Goal: Task Accomplishment & Management: Use online tool/utility

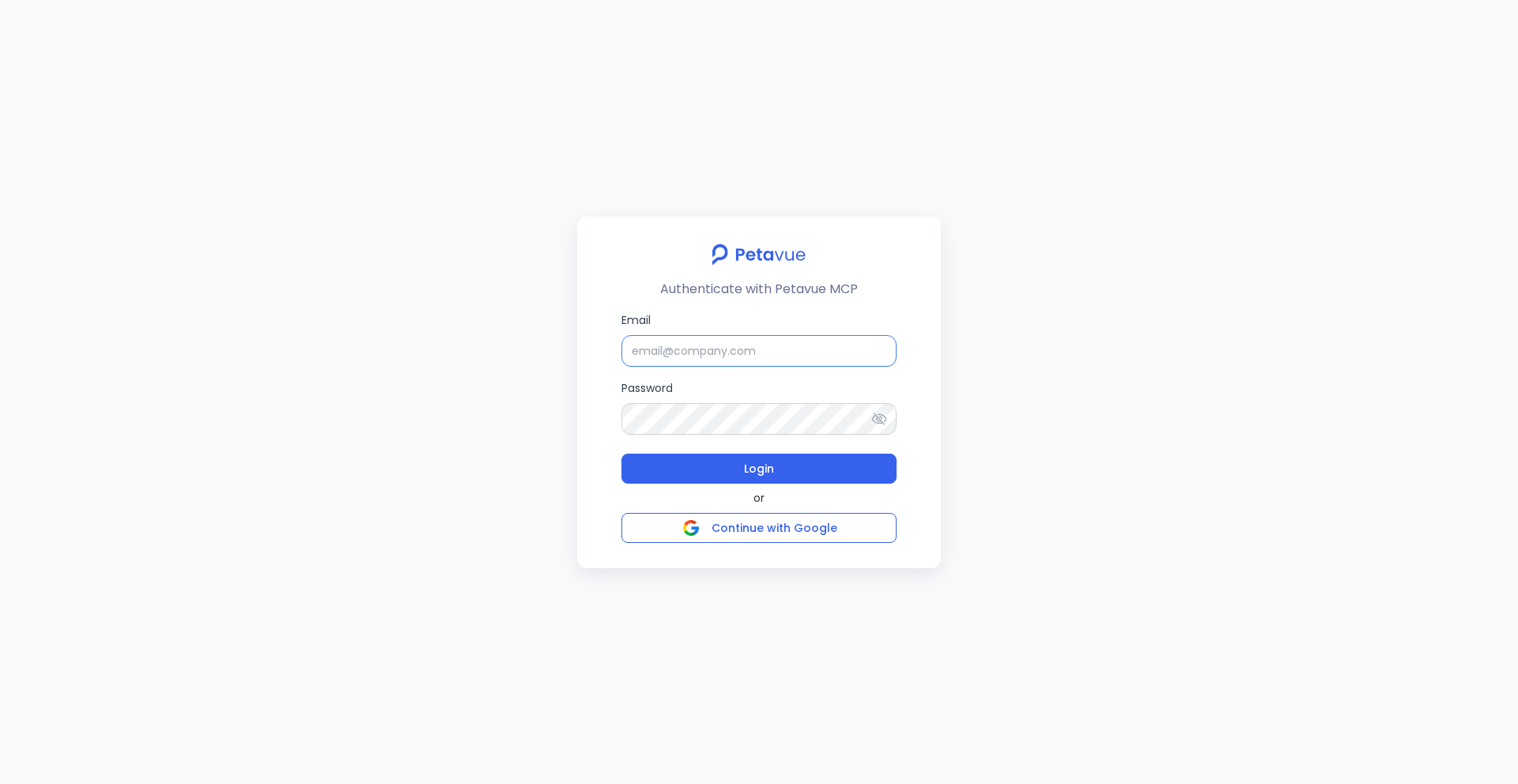
click at [645, 351] on input "Email" at bounding box center [759, 351] width 275 height 31
click at [723, 349] on input "Email" at bounding box center [759, 351] width 275 height 31
paste input "turingvue@petavue.com"
drag, startPoint x: 777, startPoint y: 347, endPoint x: 527, endPoint y: 342, distance: 250.0
click at [527, 342] on div "Authenticate with Petavue MCP Email turingvue@petavue.com Password Login or Con…" at bounding box center [759, 392] width 1518 height 784
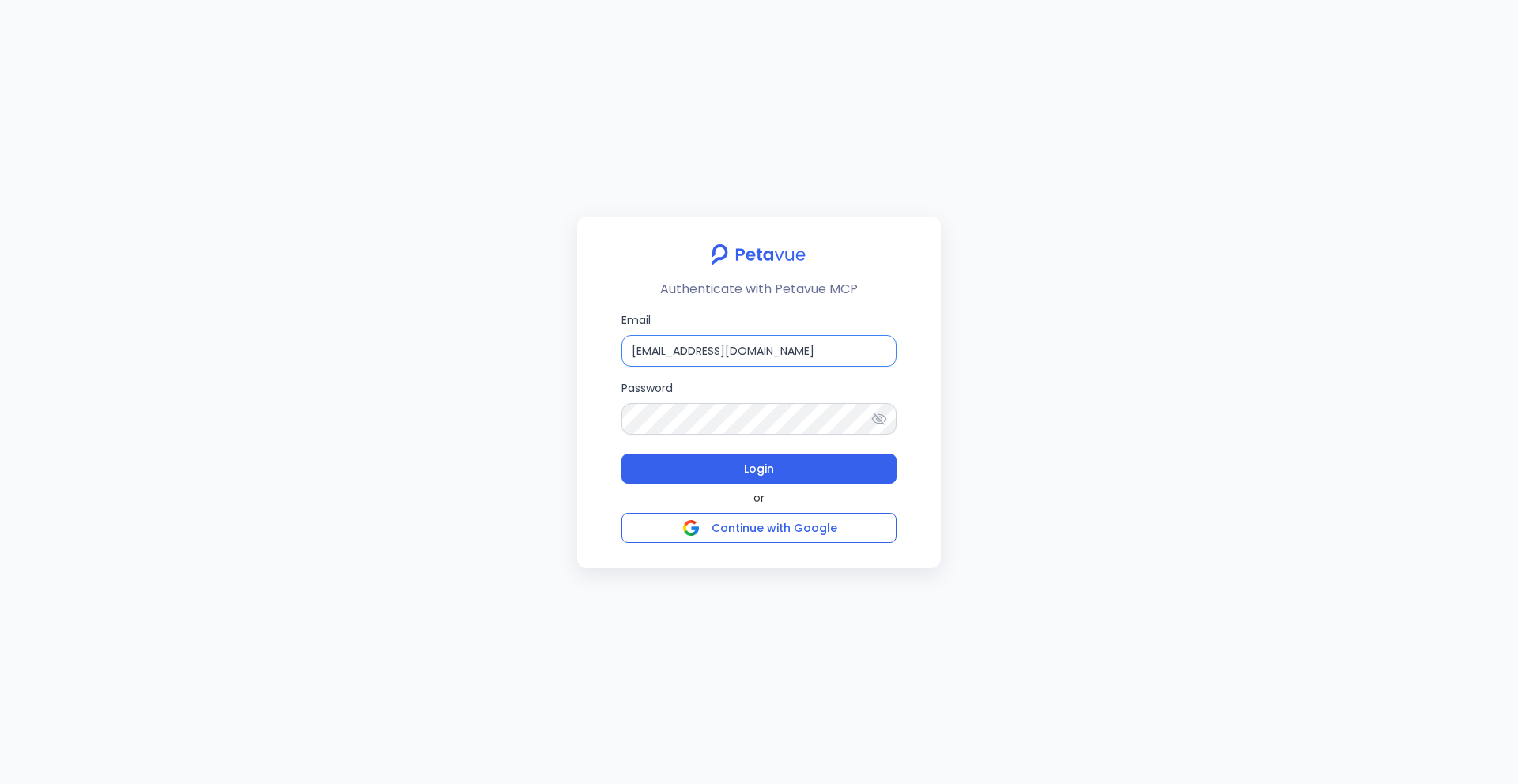
paste input "support_eval_gsmasked"
click at [745, 357] on input "support_eval_gsmasked@petavue.com" at bounding box center [759, 351] width 275 height 31
paste input "+turingvue"
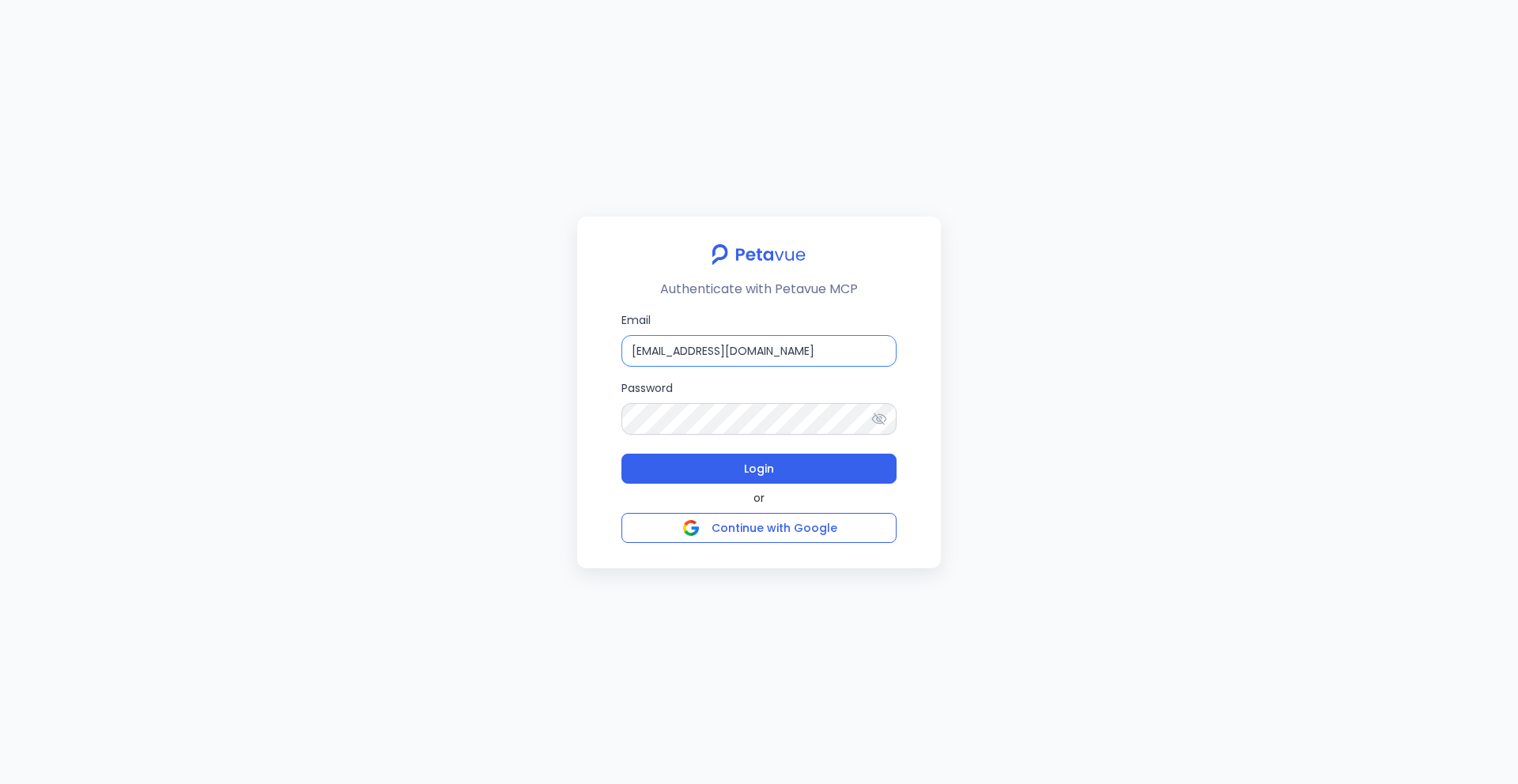
type input "[EMAIL_ADDRESS][DOMAIN_NAME]"
click at [875, 415] on icon at bounding box center [880, 418] width 15 height 12
click at [757, 471] on span "Login" at bounding box center [759, 469] width 30 height 19
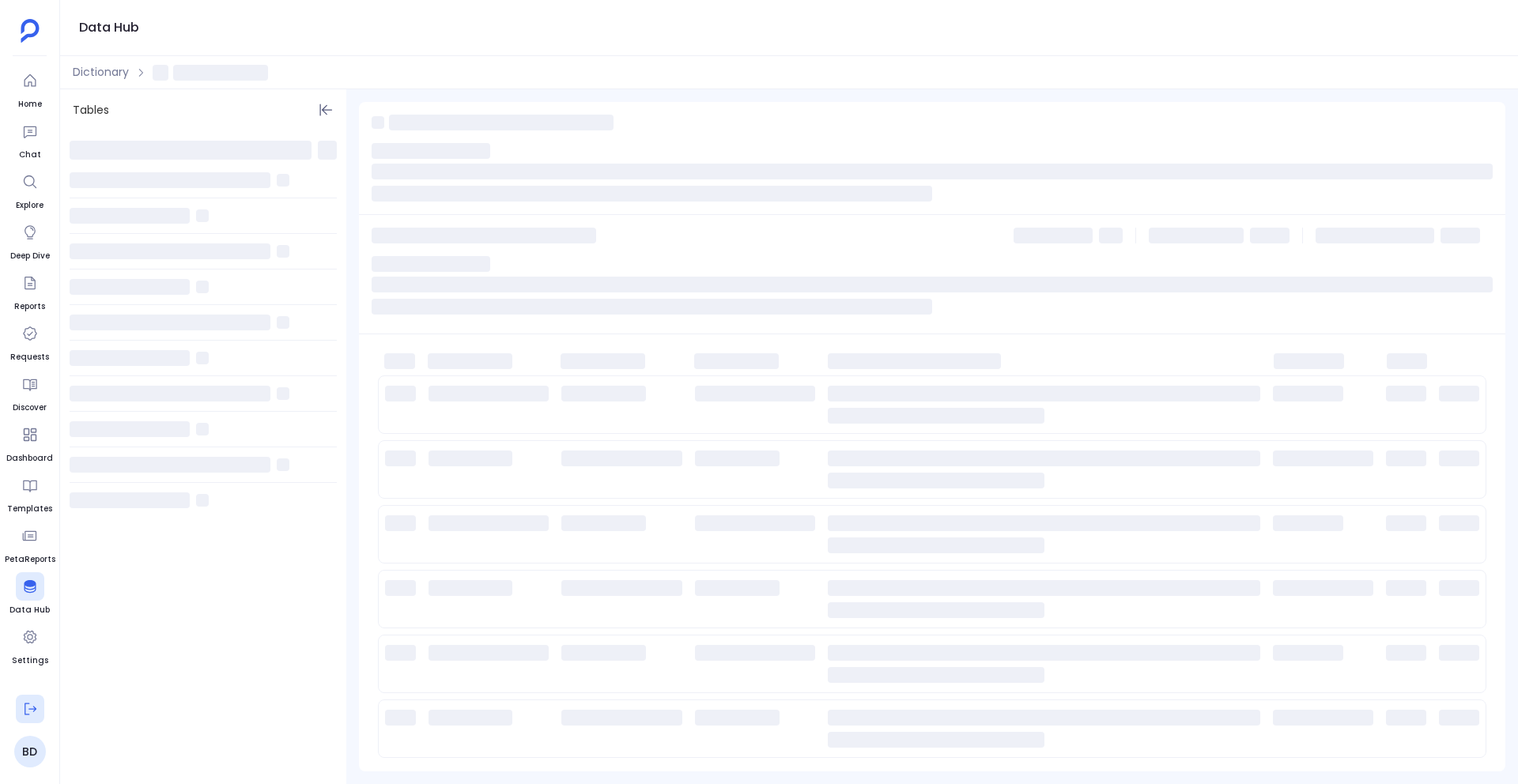
click at [27, 710] on icon at bounding box center [30, 709] width 16 height 16
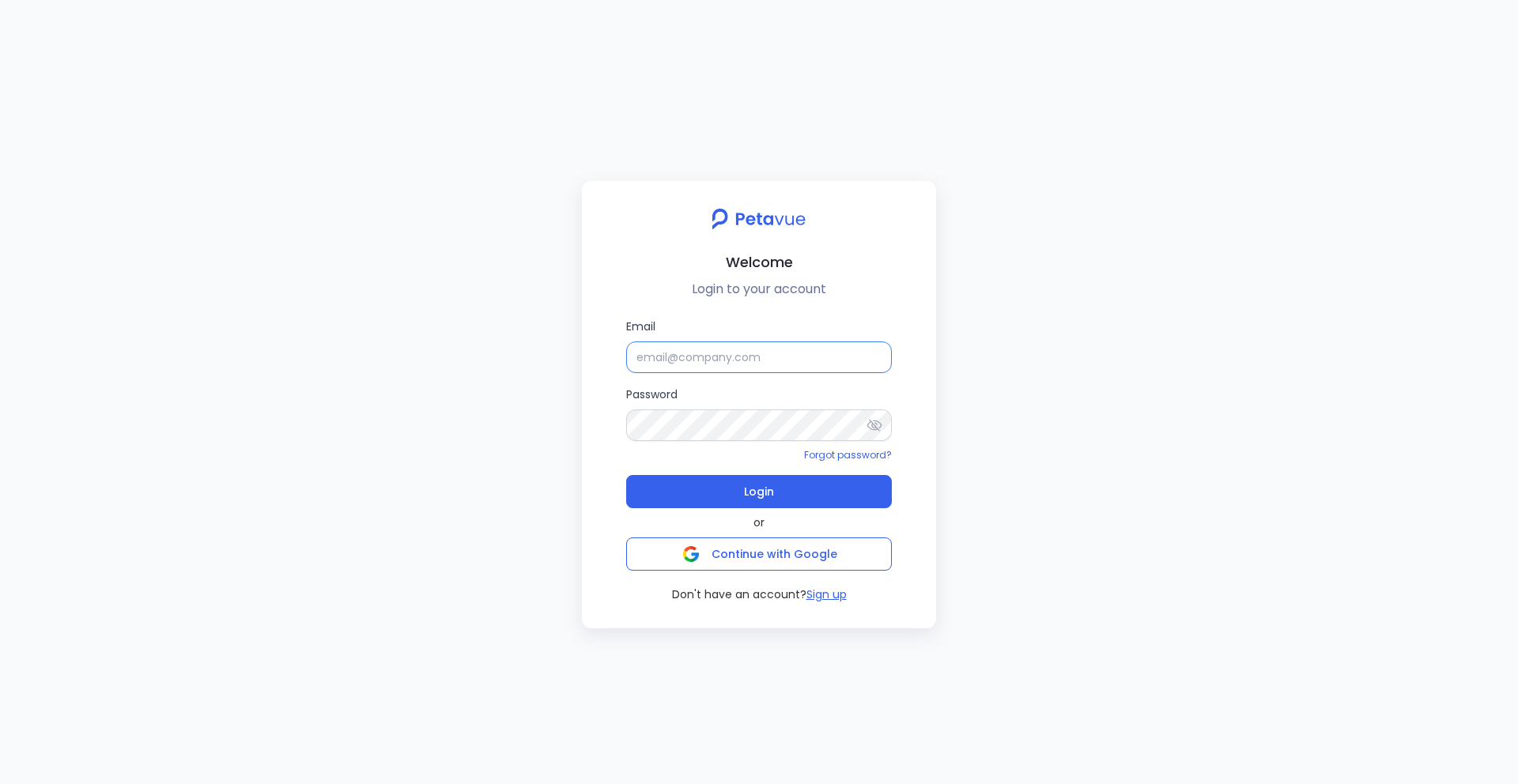
click at [675, 356] on input "Email" at bounding box center [759, 357] width 266 height 31
type input "[EMAIL_ADDRESS][DOMAIN_NAME]"
click at [722, 500] on button "Login" at bounding box center [759, 492] width 266 height 33
